Goal: Transaction & Acquisition: Purchase product/service

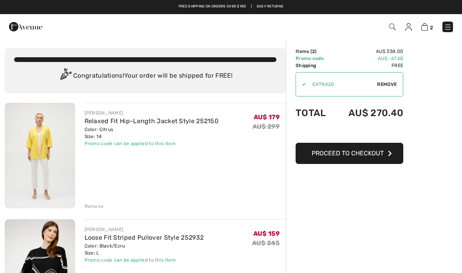
scroll to position [16, 0]
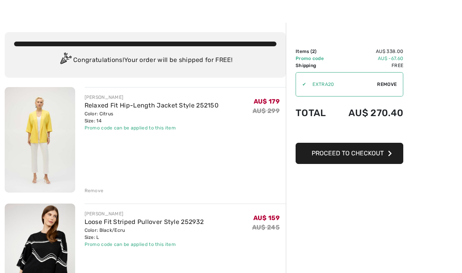
click at [95, 193] on div "Remove" at bounding box center [94, 190] width 19 height 7
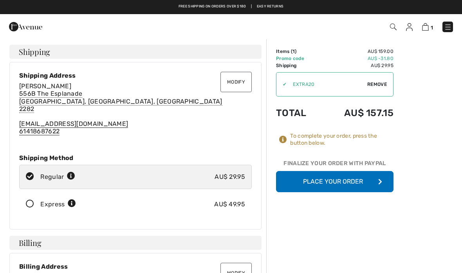
click at [344, 182] on button "Place Your Order" at bounding box center [335, 181] width 118 height 21
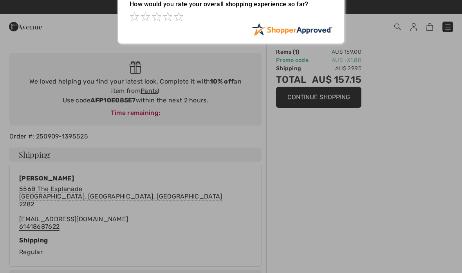
scroll to position [42, 0]
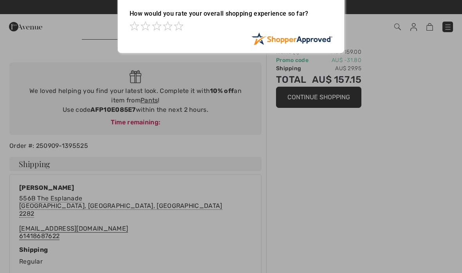
click at [331, 95] on div at bounding box center [231, 136] width 462 height 273
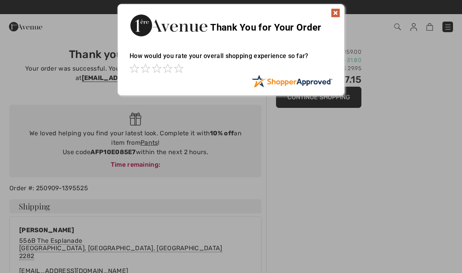
click at [339, 15] on img at bounding box center [335, 12] width 9 height 9
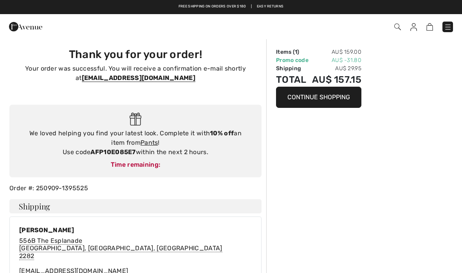
click at [324, 95] on button "Continue Shopping" at bounding box center [318, 97] width 85 height 21
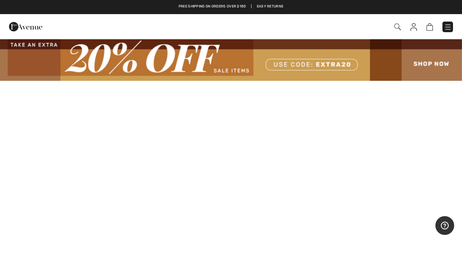
click at [436, 69] on img at bounding box center [231, 59] width 462 height 42
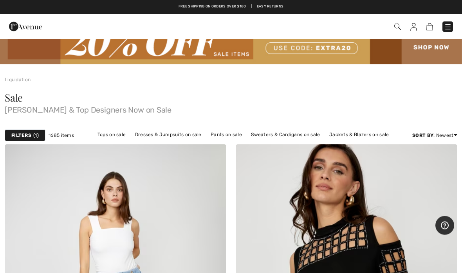
scroll to position [16, 0]
click at [229, 136] on link "Pants on sale" at bounding box center [226, 134] width 39 height 10
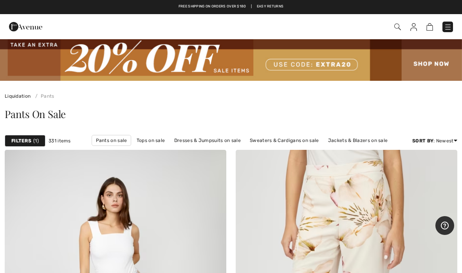
click at [33, 144] on div "Filters 1" at bounding box center [25, 141] width 41 height 12
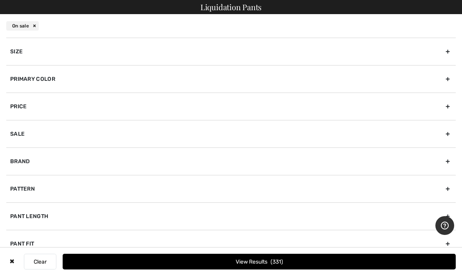
click at [46, 161] on div "Brand" at bounding box center [231, 160] width 450 height 27
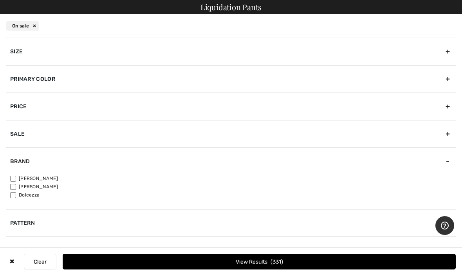
click at [16, 177] on input"] "[PERSON_NAME]" at bounding box center [13, 178] width 6 height 6
checkbox input"] "true"
click at [75, 58] on div "Size" at bounding box center [231, 51] width 450 height 27
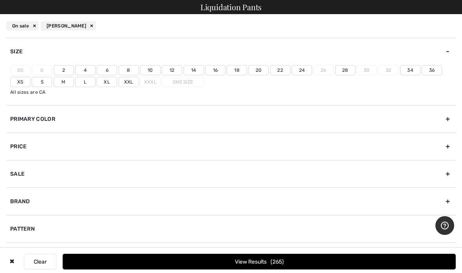
click at [89, 82] on label "L" at bounding box center [85, 82] width 20 height 10
click at [0, 0] on input"] "L" at bounding box center [0, 0] width 0 height 0
click at [238, 72] on label "18" at bounding box center [237, 70] width 20 height 10
click at [0, 0] on input"] "18" at bounding box center [0, 0] width 0 height 0
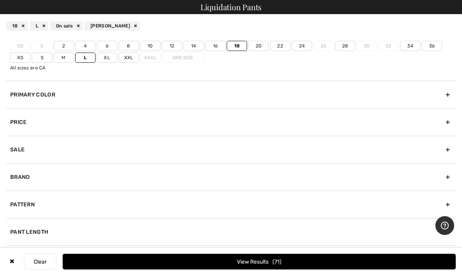
scroll to position [24, 0]
click at [265, 268] on button "View Results 71" at bounding box center [259, 261] width 393 height 16
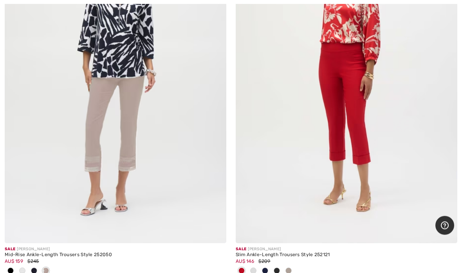
scroll to position [246, 0]
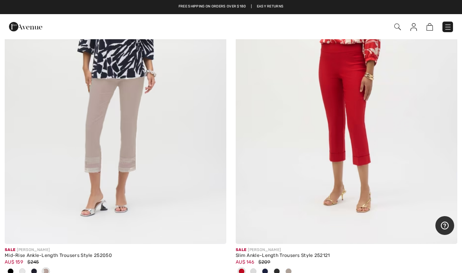
click at [405, 272] on div "Sale [PERSON_NAME] Slim Ankle-Length Trousers Style 252121 AU$ 146 $209" at bounding box center [347, 266] width 222 height 44
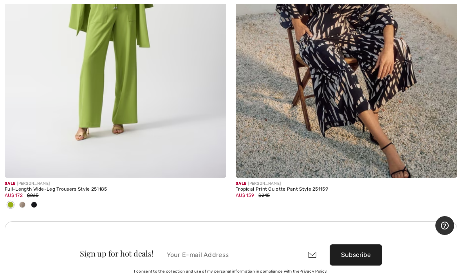
scroll to position [6833, 0]
